Goal: Task Accomplishment & Management: Use online tool/utility

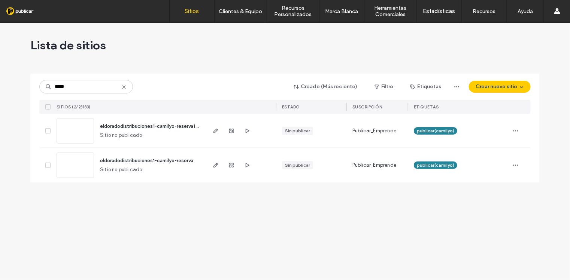
type input "*****"
click at [123, 87] on icon at bounding box center [124, 87] width 6 height 6
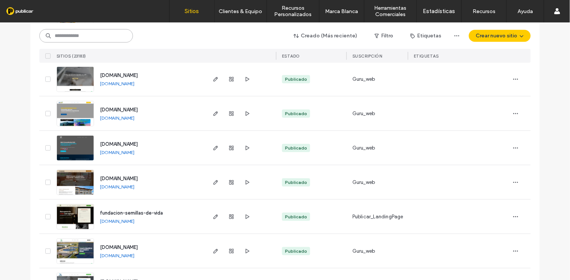
scroll to position [281, 0]
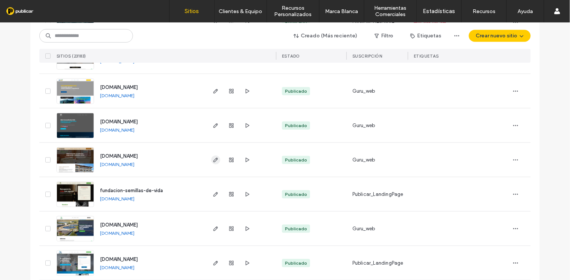
click at [213, 160] on icon "button" at bounding box center [216, 160] width 6 height 6
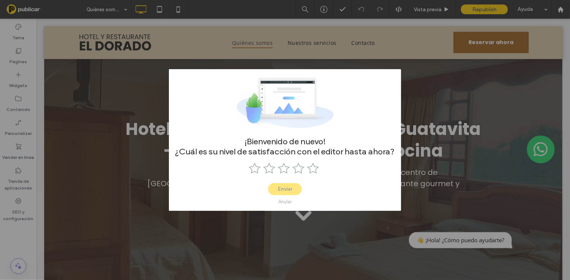
click at [283, 203] on div "Anular" at bounding box center [284, 202] width 13 height 6
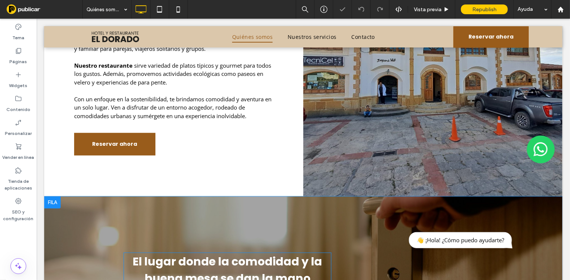
scroll to position [468, 0]
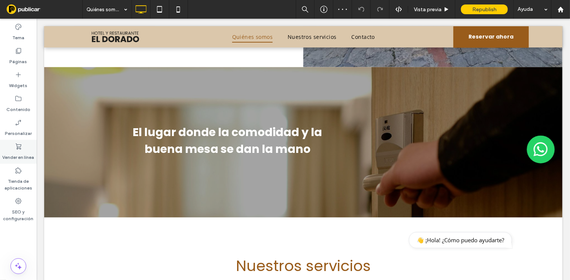
click at [19, 151] on label "Vender en línea" at bounding box center [19, 155] width 32 height 10
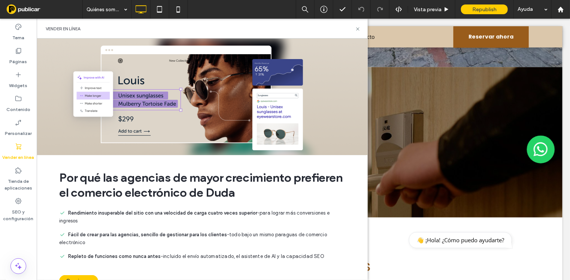
scroll to position [36, 0]
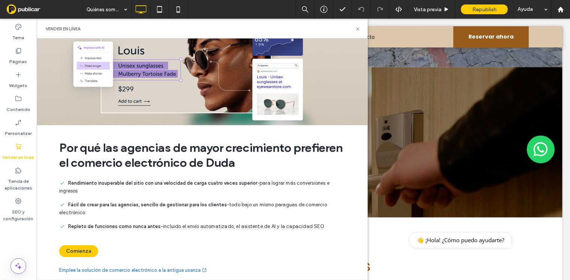
click at [126, 267] on link "Emplee la solución de comercio electrónico a la antigua usanza" at bounding box center [133, 270] width 148 height 7
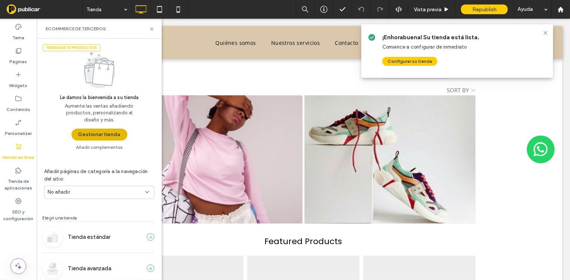
click at [97, 133] on button "Gestionar tienda" at bounding box center [99, 135] width 56 height 12
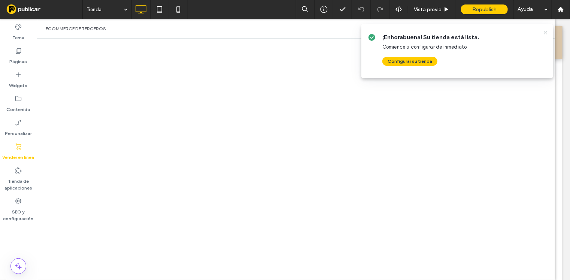
click at [546, 31] on icon at bounding box center [545, 33] width 6 height 6
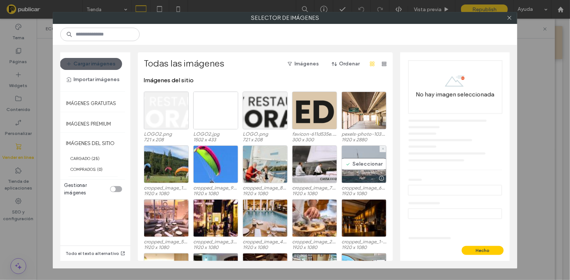
click at [355, 164] on div "Seleccionar" at bounding box center [363, 165] width 45 height 38
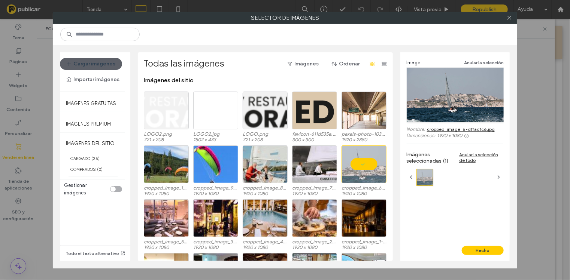
click at [486, 250] on button "Hecho" at bounding box center [482, 250] width 42 height 9
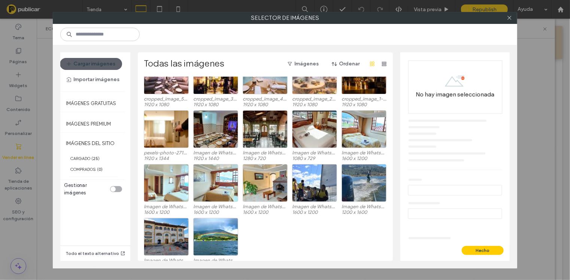
scroll to position [146, 0]
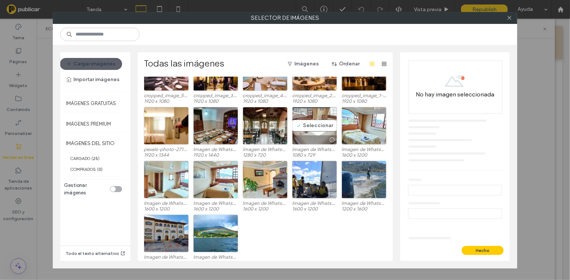
click at [316, 124] on div "Seleccionar" at bounding box center [314, 126] width 45 height 38
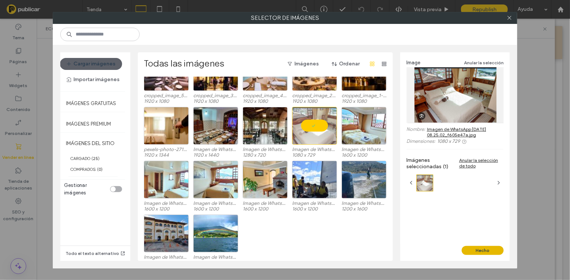
click at [490, 253] on button "Hecho" at bounding box center [482, 250] width 42 height 9
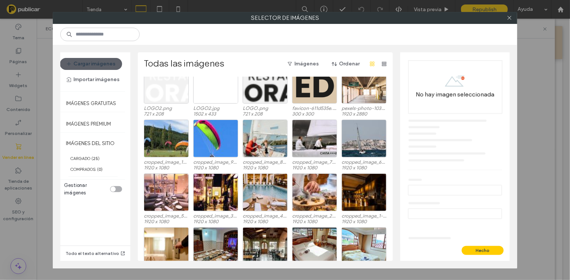
scroll to position [46, 0]
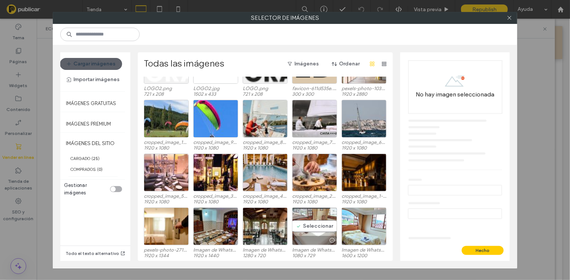
click at [313, 223] on div "Seleccionar" at bounding box center [314, 227] width 45 height 38
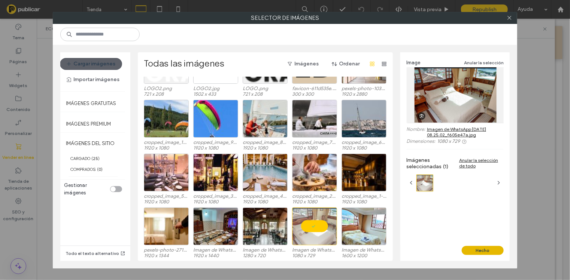
click at [472, 251] on button "Hecho" at bounding box center [482, 250] width 42 height 9
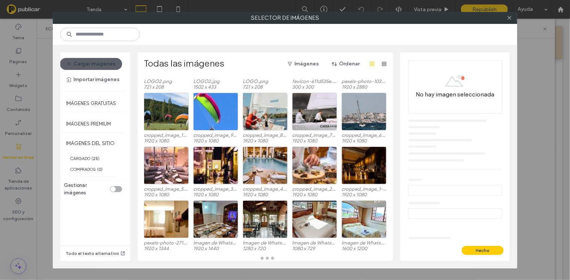
scroll to position [53, 0]
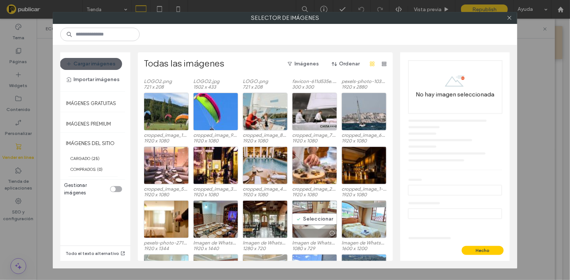
click at [318, 223] on div "Seleccionar" at bounding box center [314, 220] width 45 height 38
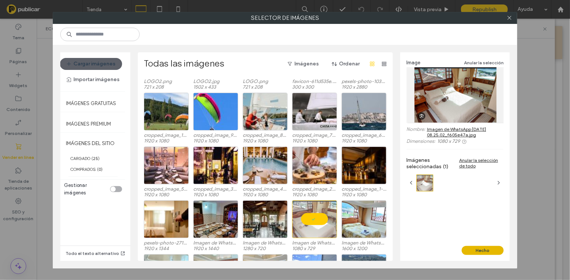
click at [477, 249] on button "Hecho" at bounding box center [482, 250] width 42 height 9
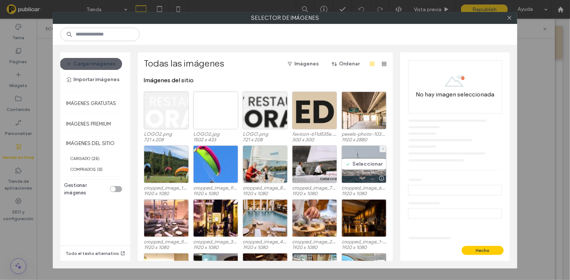
click at [358, 168] on div "Seleccionar" at bounding box center [363, 165] width 45 height 38
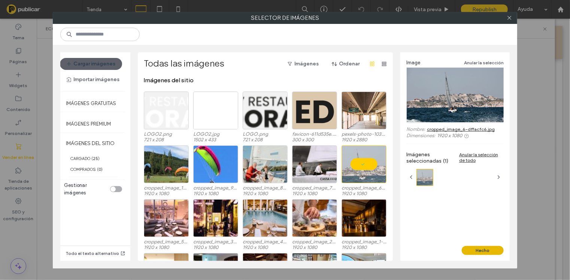
click at [476, 248] on button "Hecho" at bounding box center [482, 250] width 42 height 9
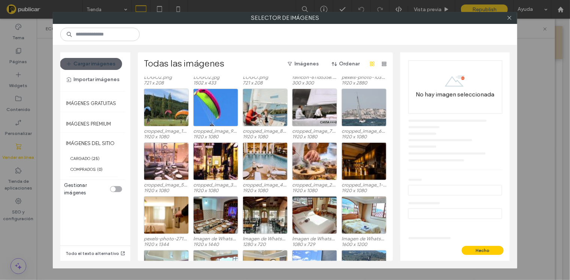
scroll to position [46, 0]
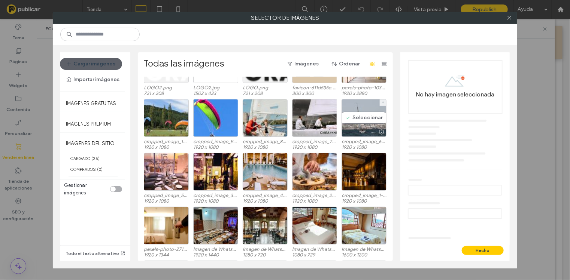
click at [351, 114] on div "Seleccionar" at bounding box center [363, 118] width 45 height 38
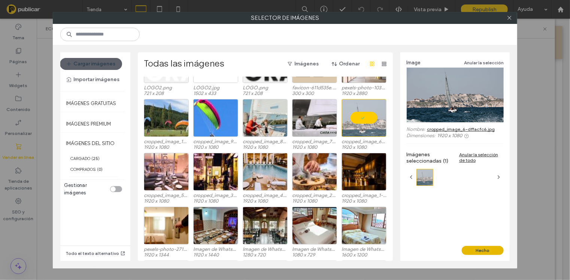
click at [476, 250] on button "Hecho" at bounding box center [482, 250] width 42 height 9
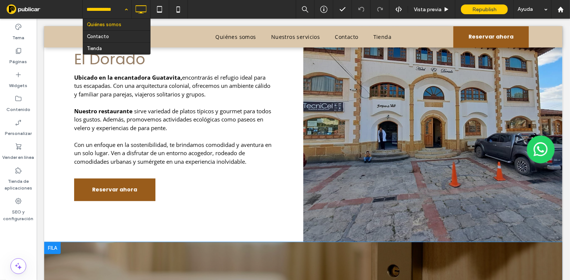
scroll to position [421, 0]
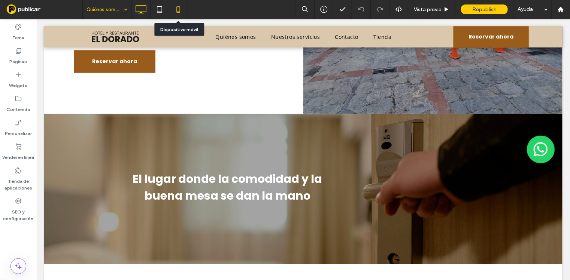
click at [180, 8] on icon at bounding box center [178, 9] width 15 height 15
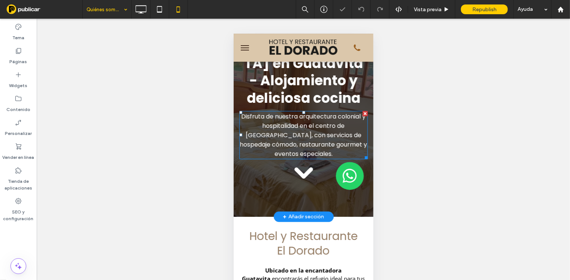
scroll to position [46, 0]
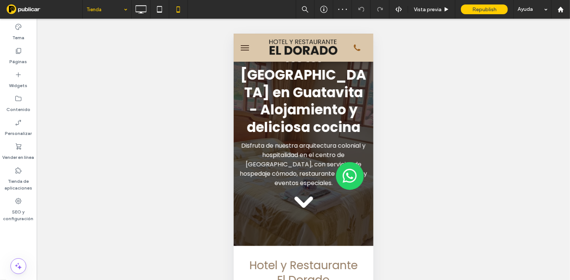
drag, startPoint x: 103, startPoint y: 52, endPoint x: 116, endPoint y: 53, distance: 13.1
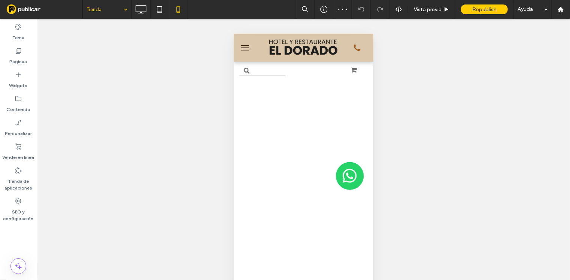
scroll to position [0, 0]
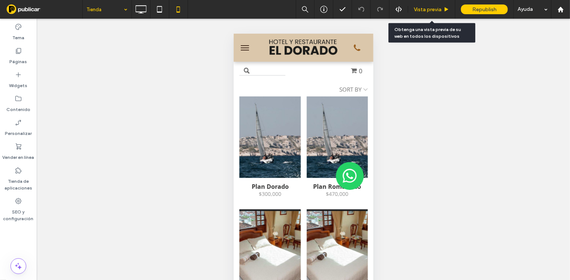
click at [426, 8] on span "Vista previa" at bounding box center [428, 9] width 28 height 6
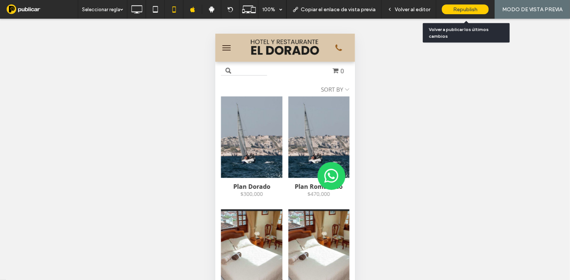
click at [466, 11] on span "Republish" at bounding box center [465, 9] width 24 height 6
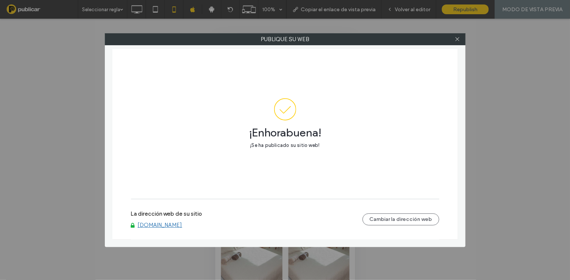
click at [454, 39] on div at bounding box center [457, 39] width 11 height 11
click at [458, 36] on icon at bounding box center [457, 39] width 6 height 6
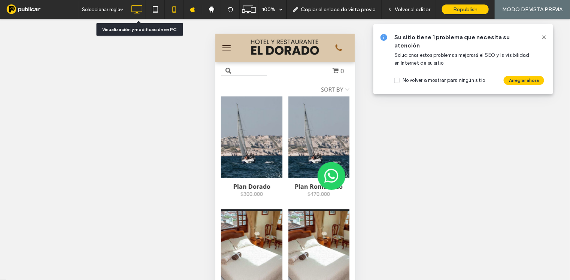
click at [137, 13] on icon at bounding box center [136, 9] width 15 height 15
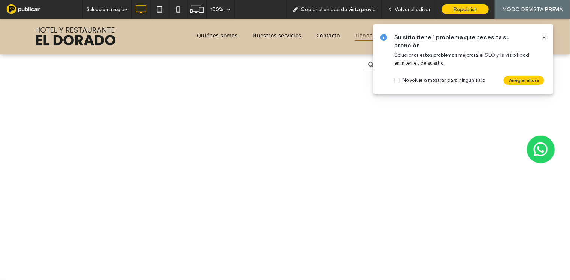
drag, startPoint x: 543, startPoint y: 36, endPoint x: 503, endPoint y: 28, distance: 40.5
click at [543, 36] on icon at bounding box center [544, 37] width 6 height 6
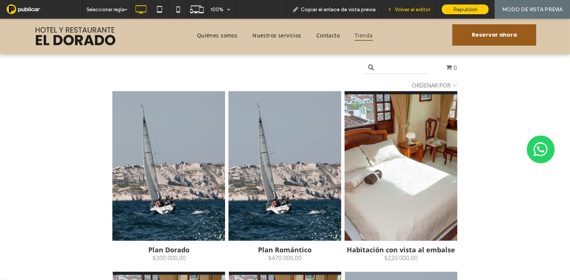
click at [400, 8] on span "Volver al editor" at bounding box center [413, 9] width 36 height 6
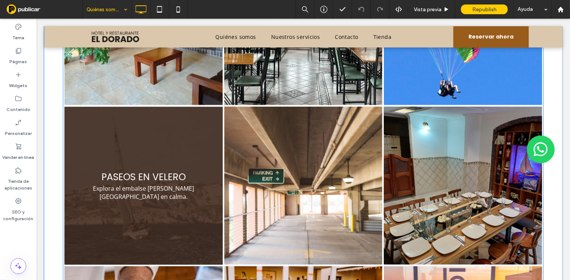
scroll to position [828, 0]
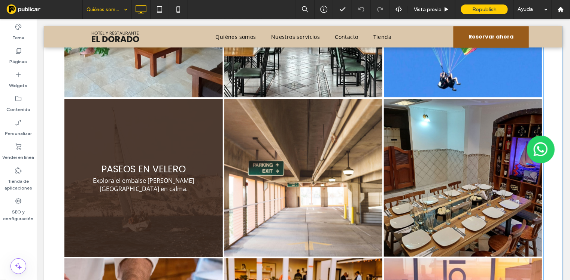
click at [146, 136] on link at bounding box center [143, 178] width 168 height 168
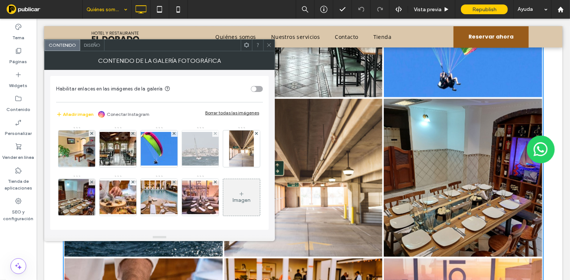
click at [201, 149] on img at bounding box center [200, 149] width 60 height 34
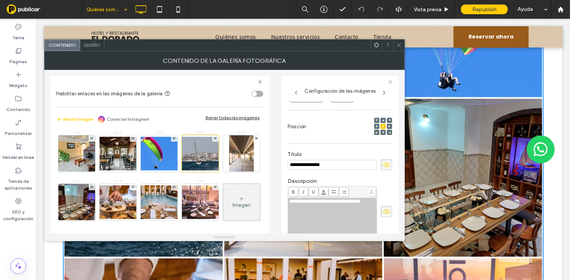
scroll to position [0, 0]
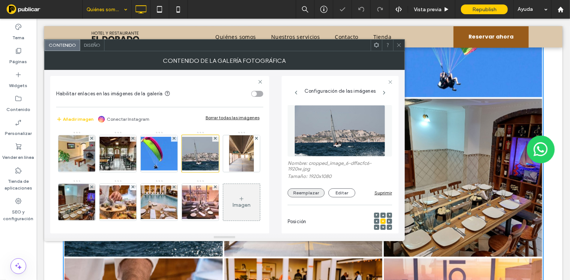
click at [308, 194] on button "Reemplazar" at bounding box center [305, 193] width 37 height 9
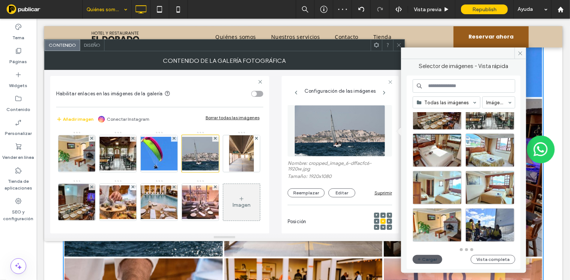
scroll to position [328, 0]
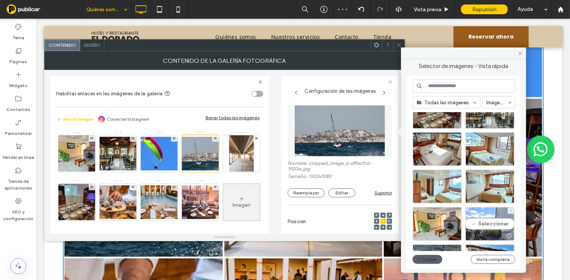
click at [486, 226] on div "Seleccionar" at bounding box center [489, 224] width 49 height 34
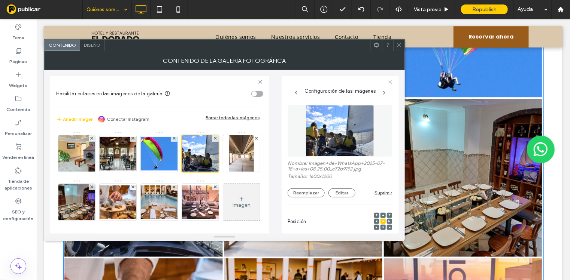
click at [400, 44] on icon at bounding box center [399, 45] width 6 height 6
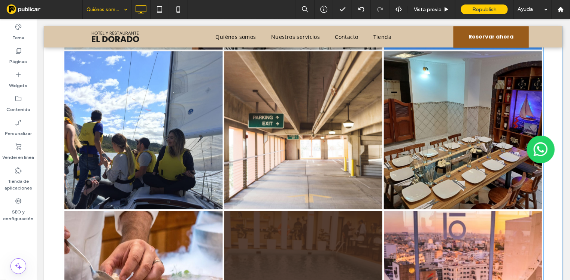
scroll to position [1015, 0]
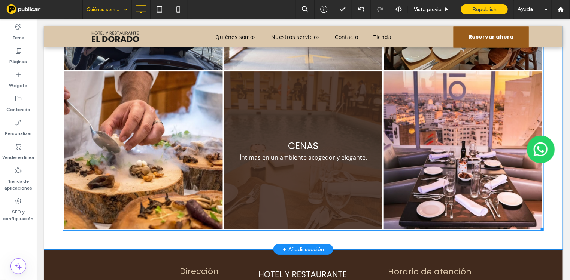
click at [296, 103] on link at bounding box center [303, 150] width 168 height 168
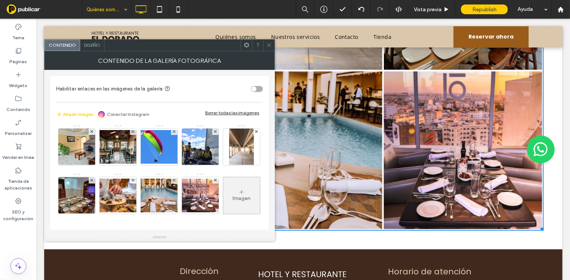
scroll to position [46, 0]
click at [189, 179] on img at bounding box center [159, 196] width 60 height 34
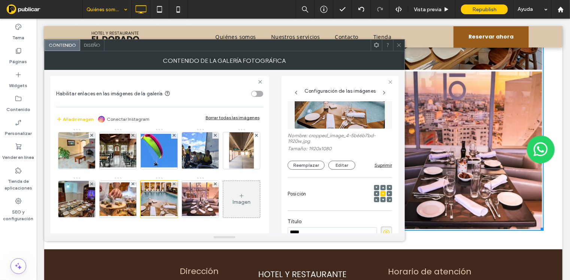
scroll to position [0, 0]
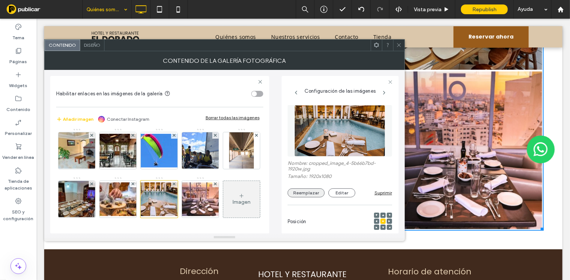
click at [310, 193] on button "Reemplazar" at bounding box center [305, 193] width 37 height 9
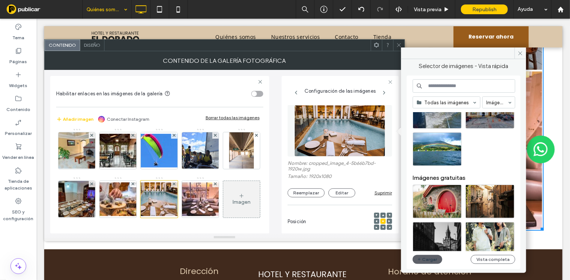
scroll to position [375, 0]
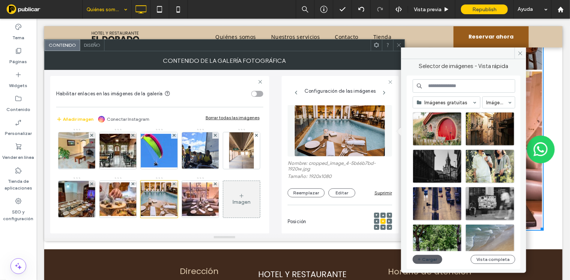
click at [453, 88] on input at bounding box center [463, 85] width 103 height 13
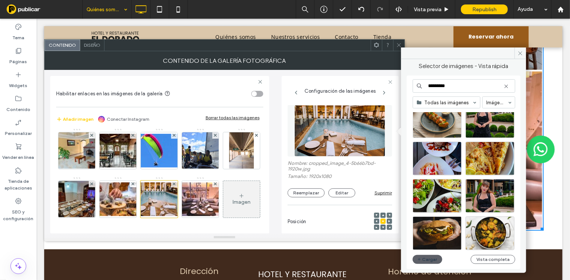
scroll to position [515, 0]
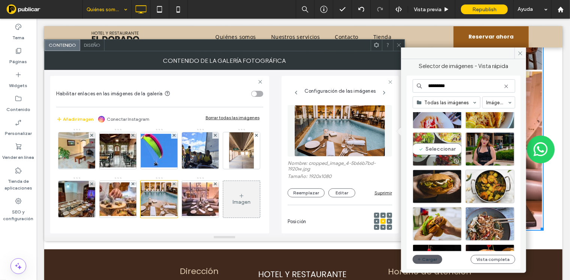
type input "*********"
click at [432, 150] on div "Seleccionar" at bounding box center [436, 149] width 49 height 34
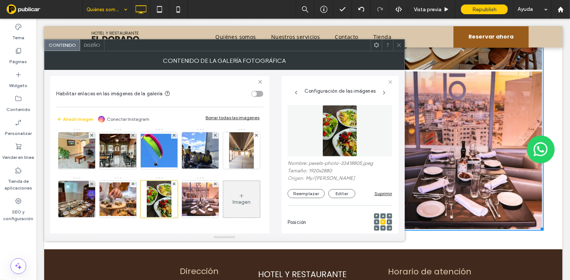
click at [401, 44] on icon at bounding box center [399, 45] width 6 height 6
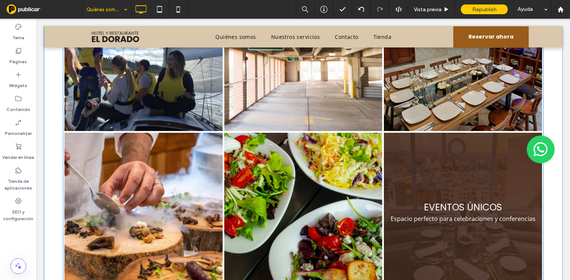
scroll to position [969, 0]
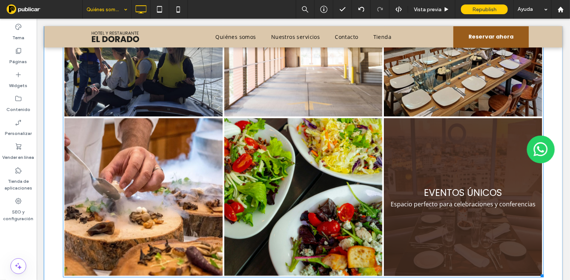
click at [470, 156] on link at bounding box center [463, 197] width 168 height 168
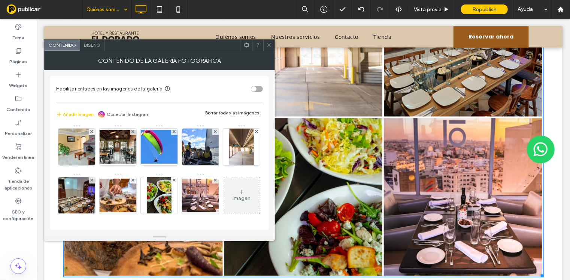
scroll to position [50, 0]
click at [170, 195] on img at bounding box center [200, 196] width 60 height 34
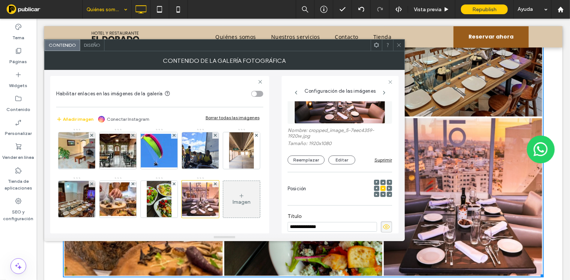
scroll to position [1, 0]
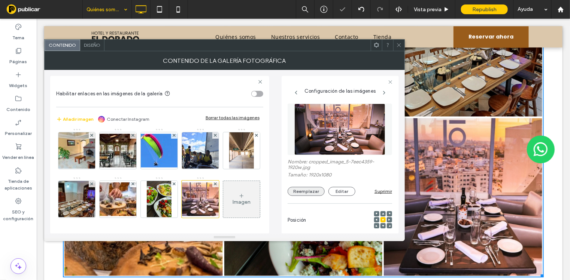
drag, startPoint x: 312, startPoint y: 192, endPoint x: 318, endPoint y: 188, distance: 7.6
click at [311, 193] on button "Reemplazar" at bounding box center [305, 191] width 37 height 9
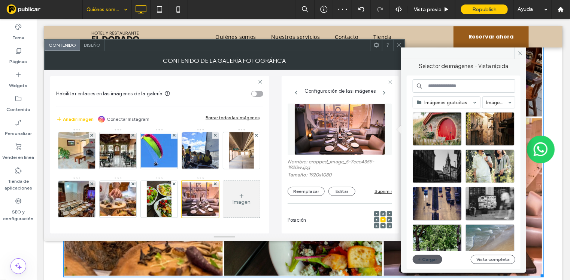
click at [453, 86] on input at bounding box center [463, 85] width 103 height 13
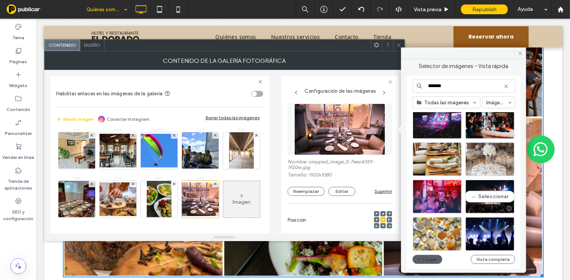
scroll to position [46, 0]
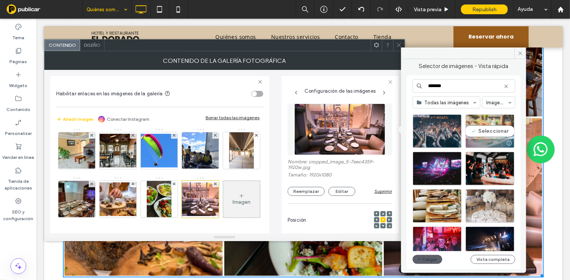
type input "*******"
click at [486, 130] on div "Seleccionar" at bounding box center [489, 132] width 49 height 34
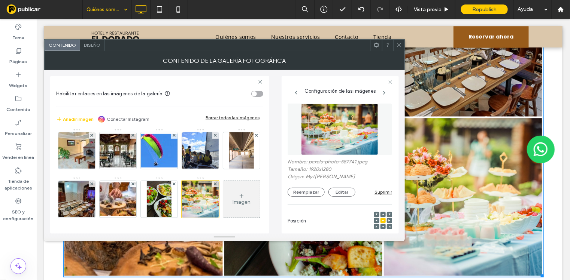
click at [399, 42] on icon at bounding box center [399, 45] width 6 height 6
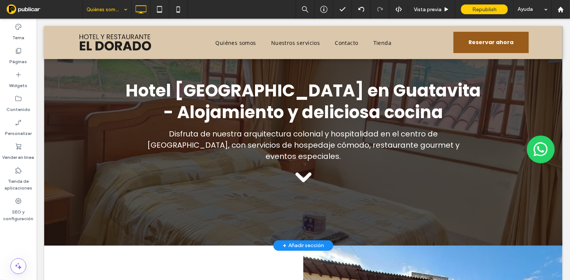
scroll to position [0, 0]
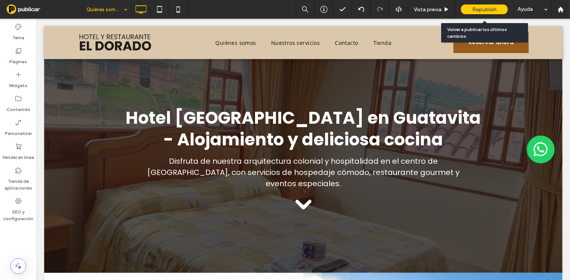
click at [488, 9] on span "Republish" at bounding box center [484, 9] width 24 height 6
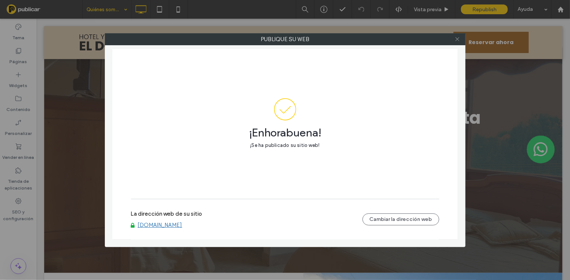
click at [456, 38] on icon at bounding box center [457, 39] width 6 height 6
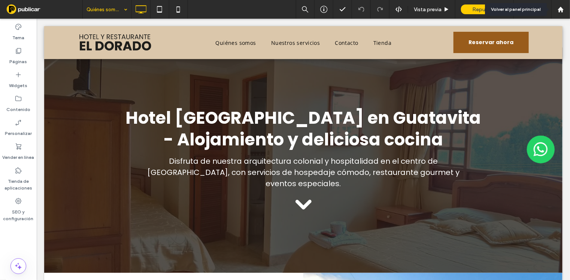
drag, startPoint x: 562, startPoint y: 12, endPoint x: 486, endPoint y: 9, distance: 75.6
click at [561, 12] on use at bounding box center [560, 9] width 6 height 6
